Goal: Information Seeking & Learning: Learn about a topic

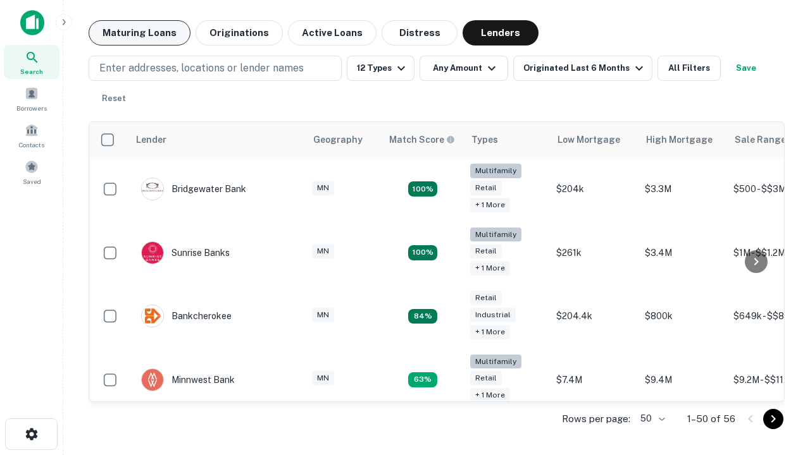
click at [139, 33] on button "Maturing Loans" at bounding box center [140, 32] width 102 height 25
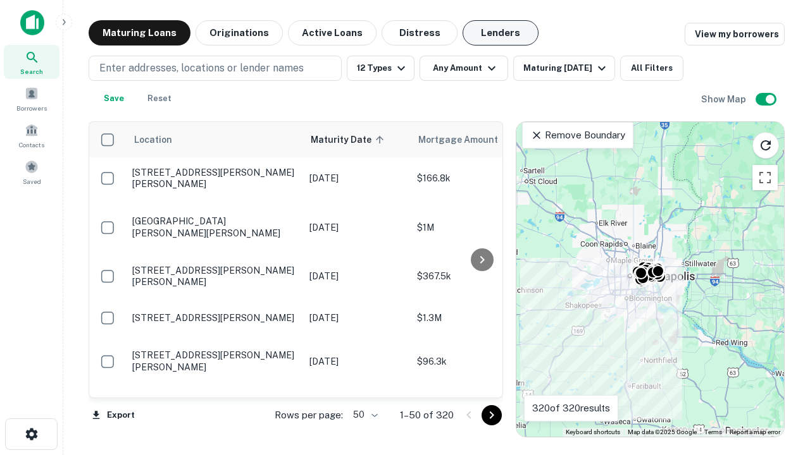
click at [500, 33] on button "Lenders" at bounding box center [500, 32] width 76 height 25
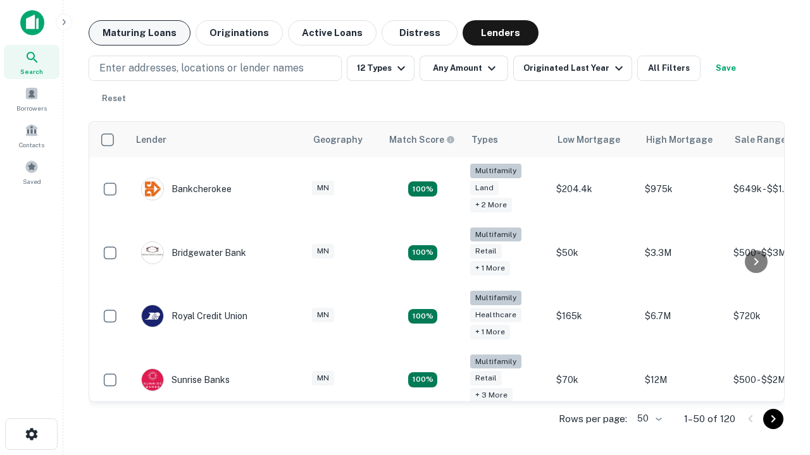
click at [139, 33] on button "Maturing Loans" at bounding box center [140, 32] width 102 height 25
